Goal: Task Accomplishment & Management: Manage account settings

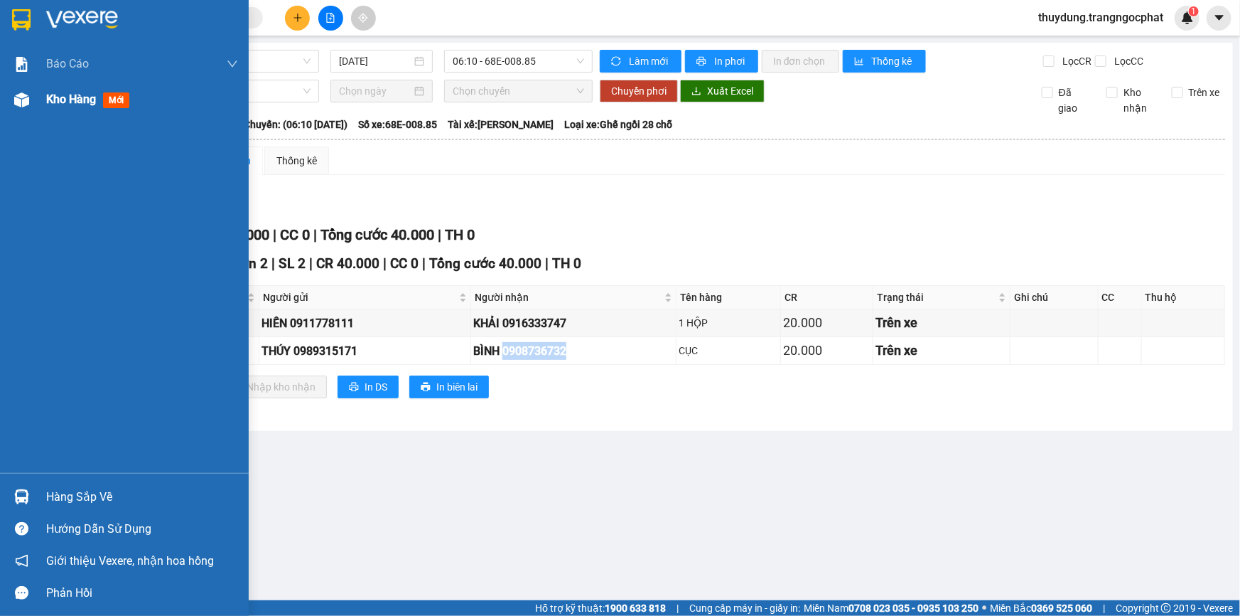
click at [70, 107] on div "Kho hàng mới" at bounding box center [90, 99] width 89 height 18
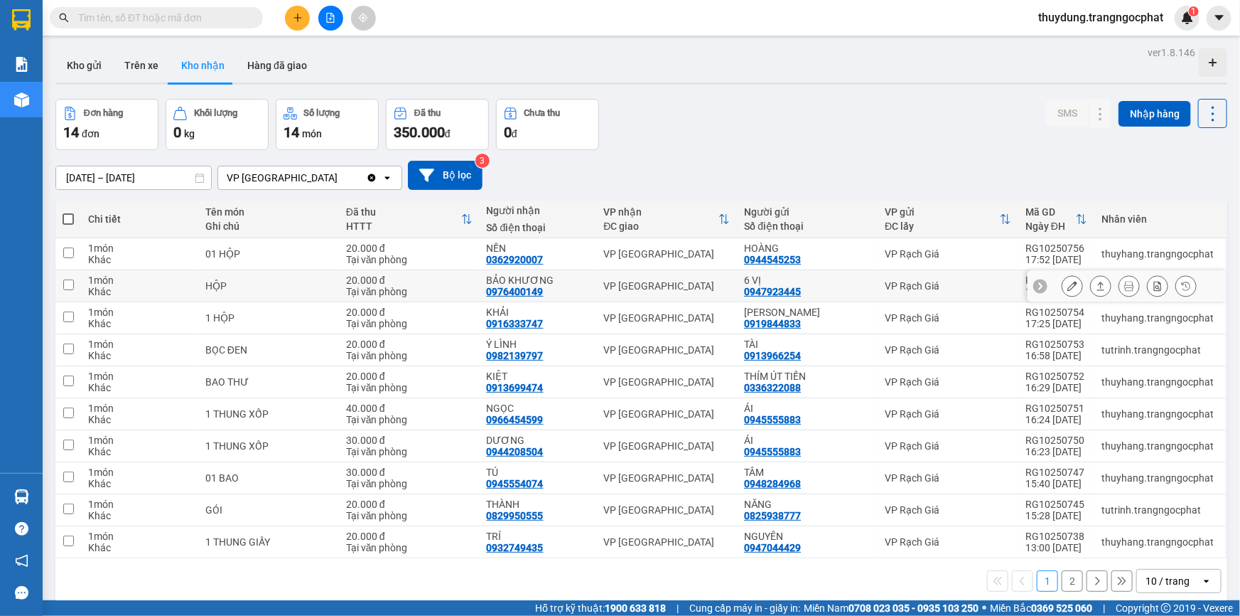
click at [1096, 286] on icon at bounding box center [1101, 286] width 10 height 10
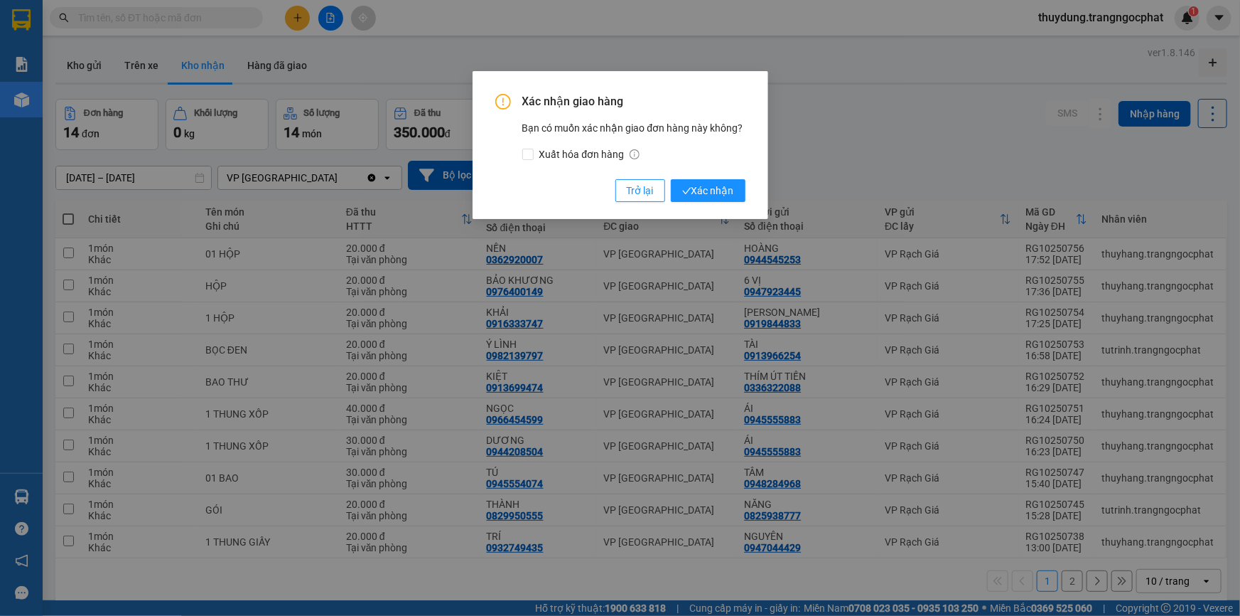
click at [671, 179] on button "Xác nhận" at bounding box center [708, 190] width 75 height 23
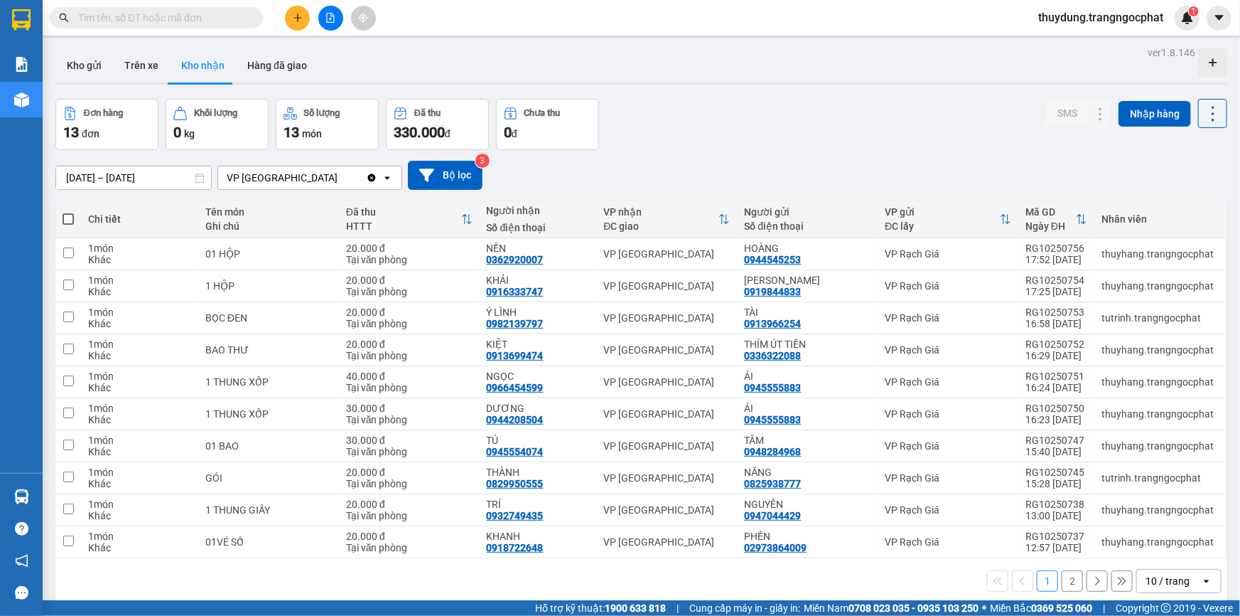
click at [1066, 583] on button "2" at bounding box center [1072, 580] width 21 height 21
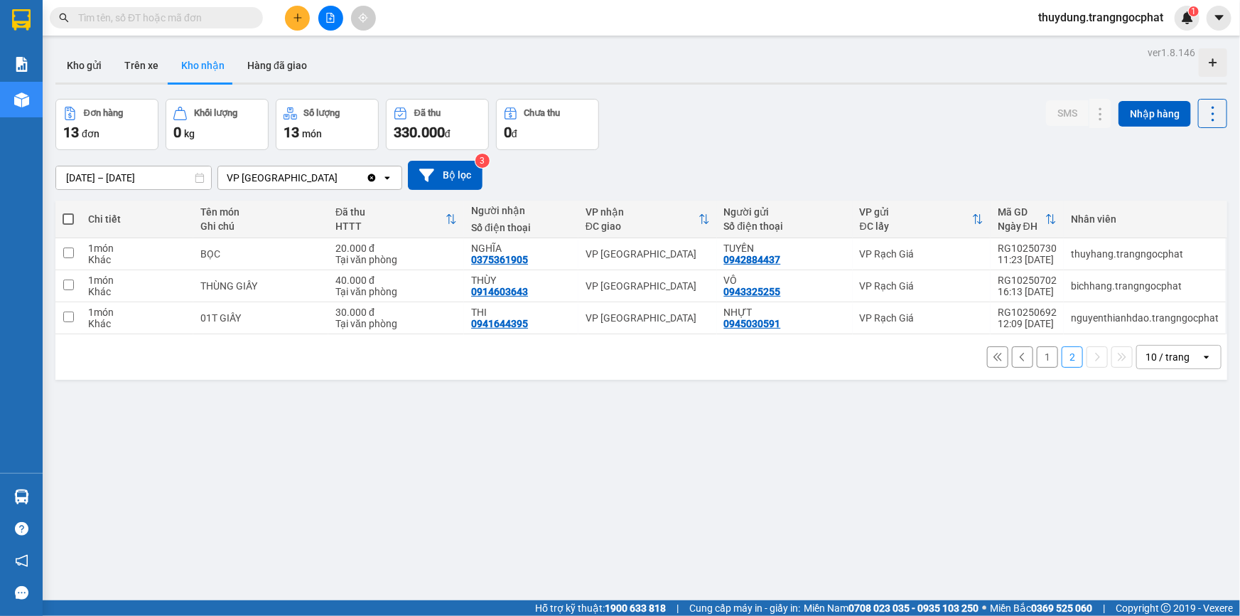
click at [1041, 353] on button "1" at bounding box center [1047, 356] width 21 height 21
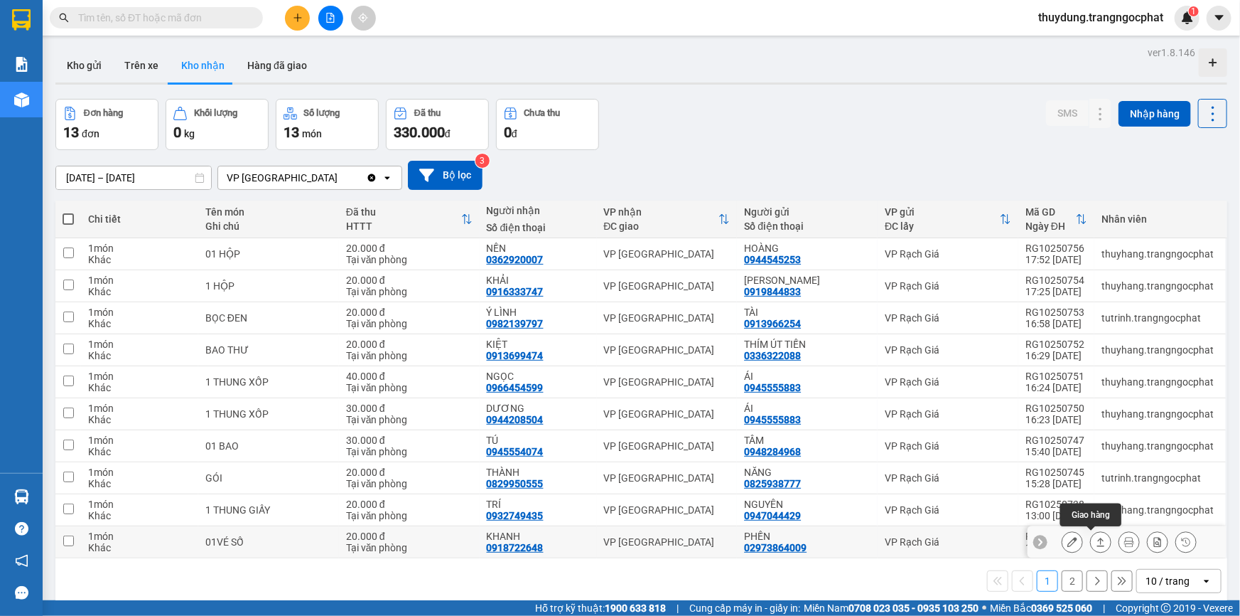
click at [1097, 546] on button at bounding box center [1101, 542] width 20 height 25
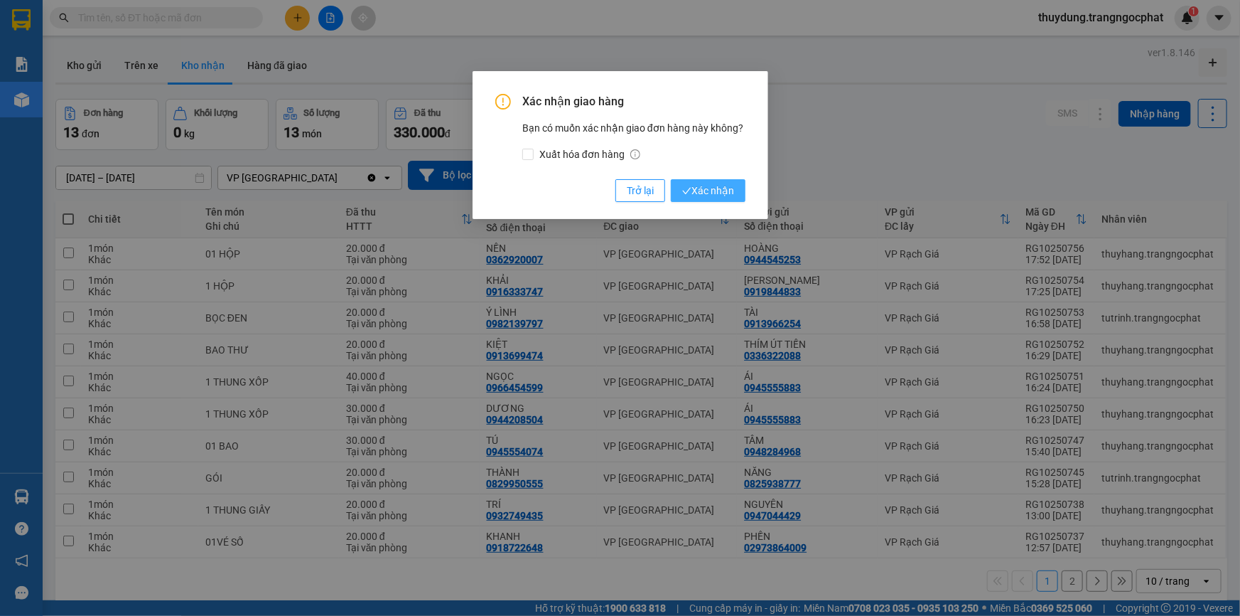
click at [671, 179] on button "Xác nhận" at bounding box center [708, 190] width 75 height 23
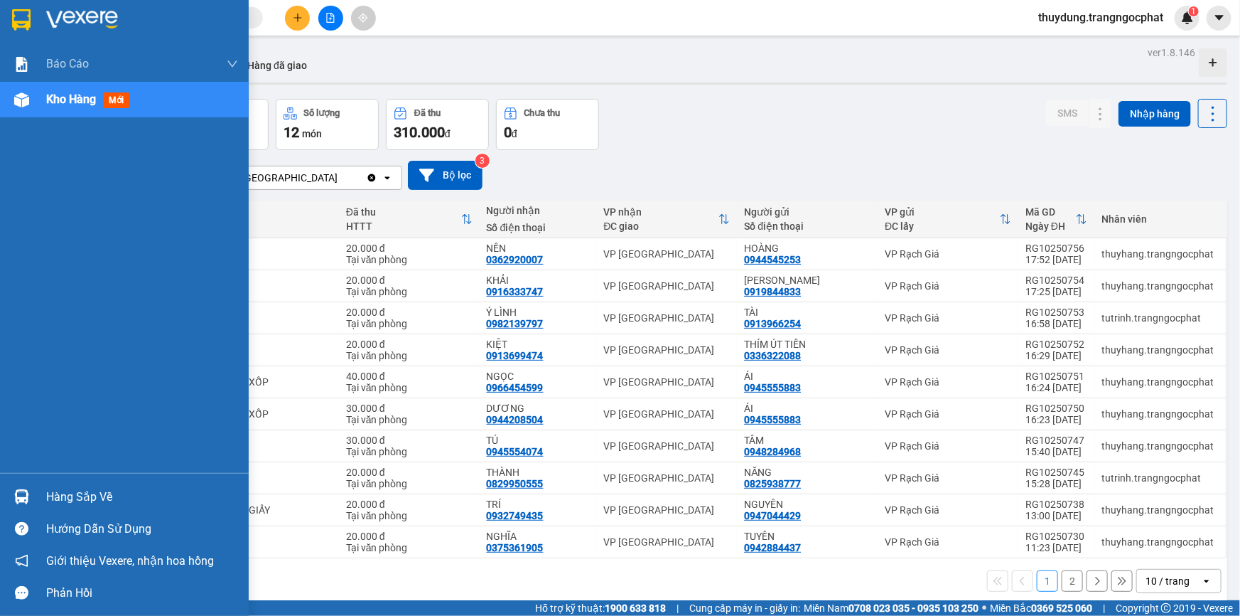
click at [57, 499] on div "Hàng sắp về" at bounding box center [142, 496] width 192 height 21
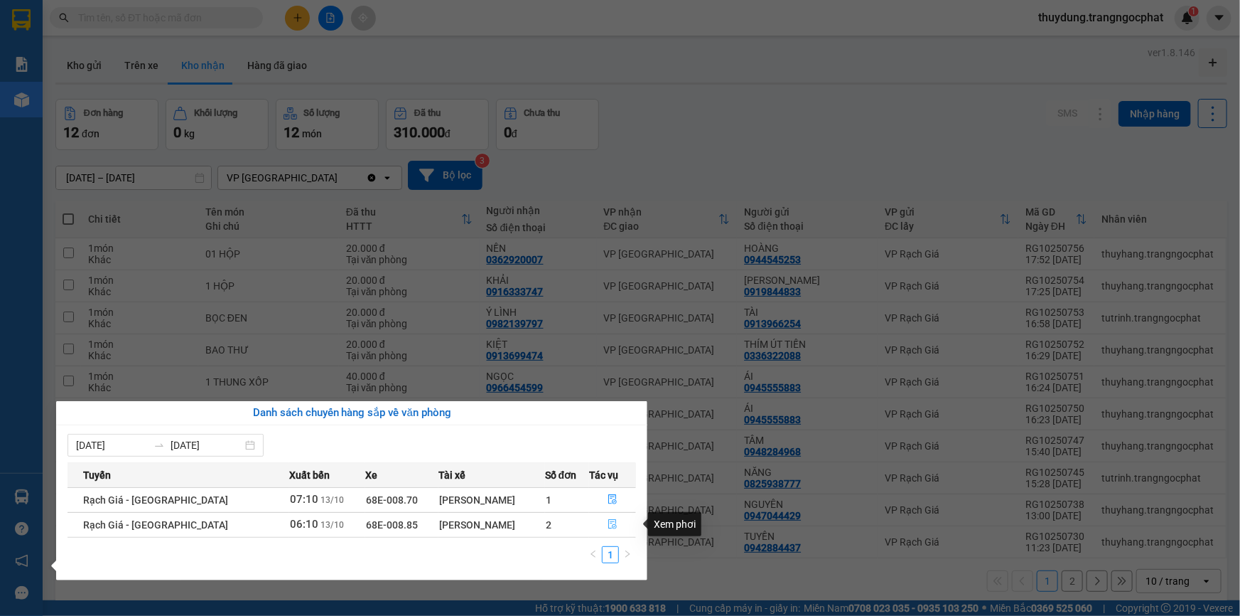
click at [617, 528] on button "button" at bounding box center [612, 524] width 45 height 23
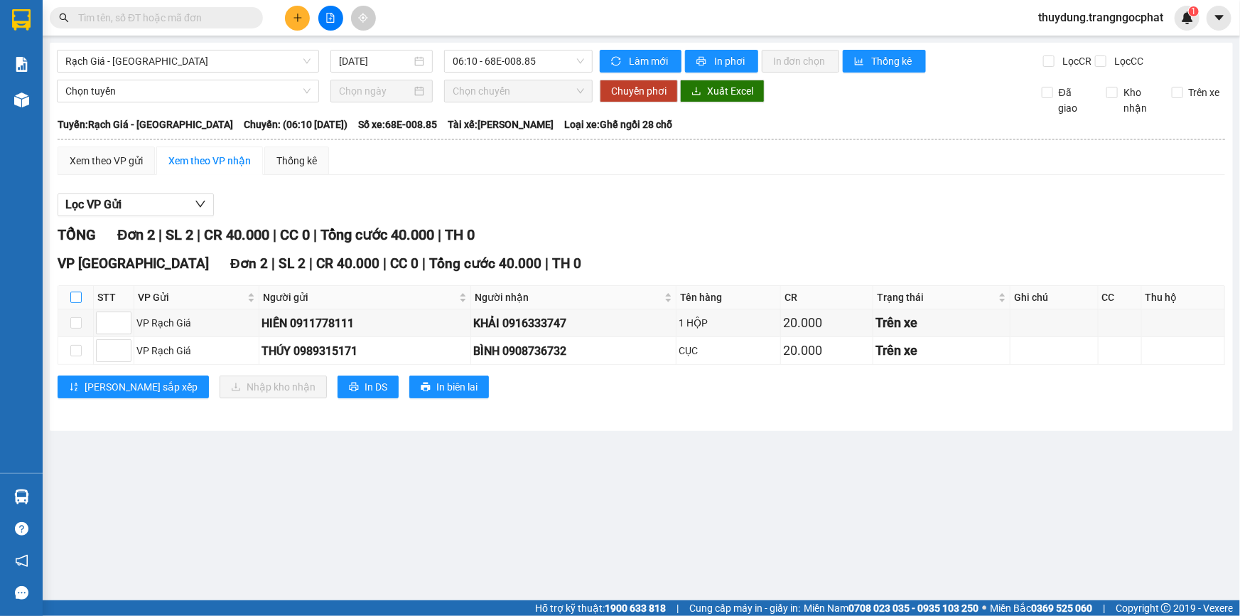
click at [71, 293] on input "checkbox" at bounding box center [75, 296] width 11 height 11
checkbox input "true"
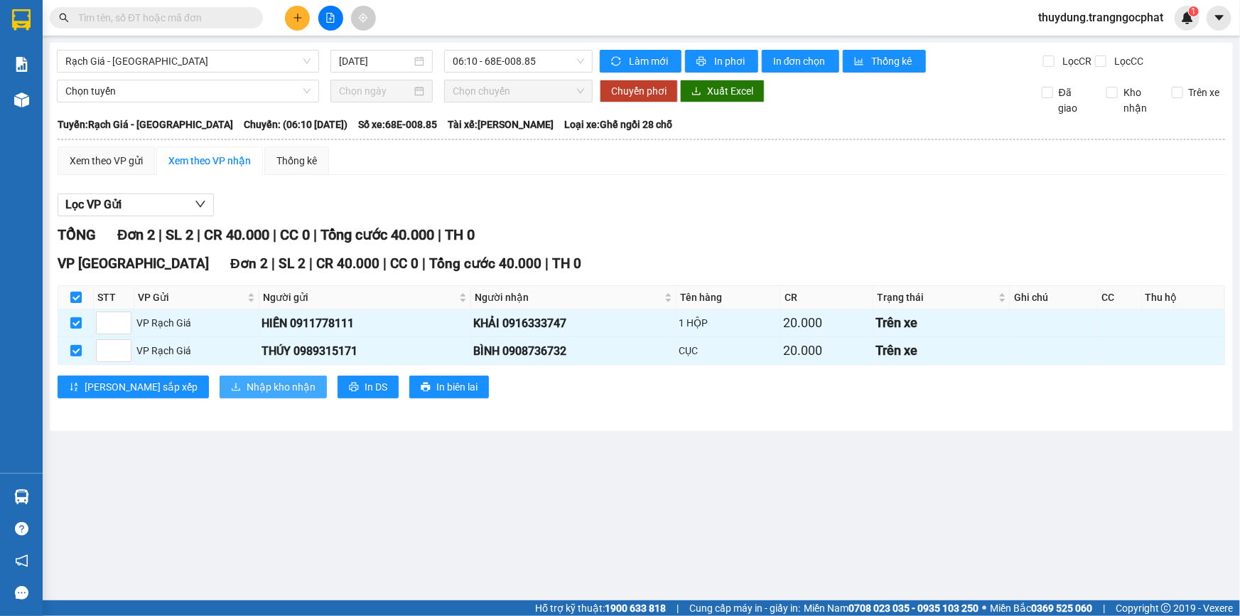
click at [247, 392] on span "Nhập kho nhận" at bounding box center [281, 387] width 69 height 16
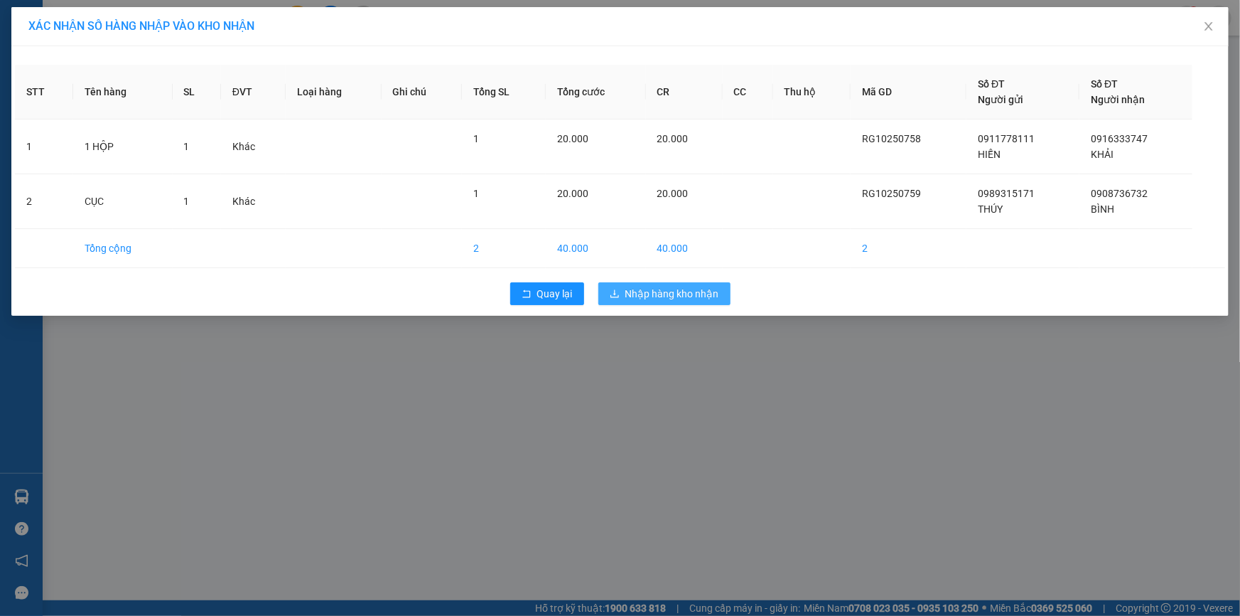
click at [667, 294] on span "Nhập hàng kho nhận" at bounding box center [672, 294] width 94 height 16
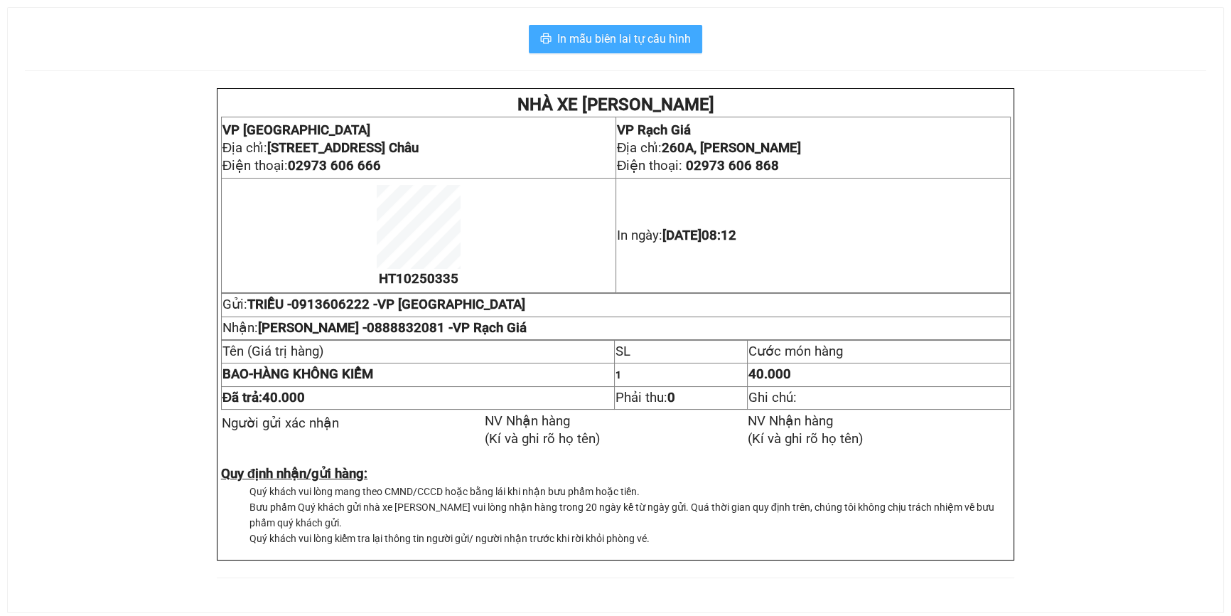
click at [679, 47] on span "In mẫu biên lai tự cấu hình" at bounding box center [624, 39] width 134 height 18
